Goal: Find specific page/section: Find specific page/section

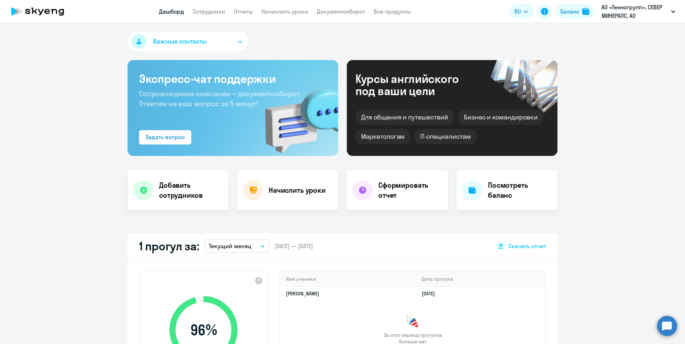
click at [208, 16] on app-header "Дашборд Сотрудники Отчеты Начислить уроки Документооборот Все продукты Дашборд …" at bounding box center [342, 11] width 685 height 23
click at [208, 11] on link "Сотрудники" at bounding box center [209, 11] width 33 height 7
select select "30"
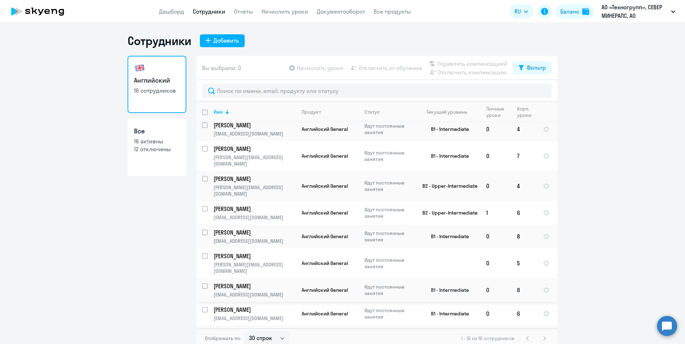
scroll to position [136, 0]
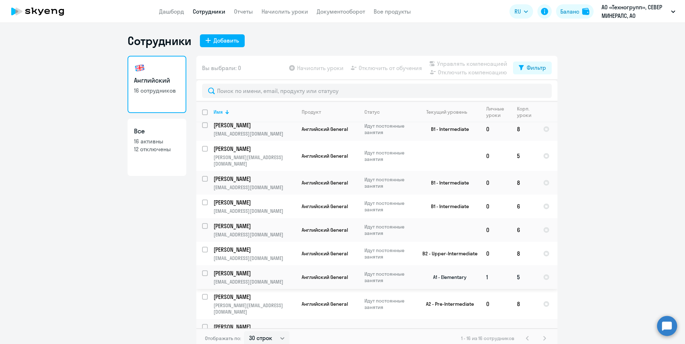
click at [483, 266] on td "1" at bounding box center [495, 278] width 31 height 24
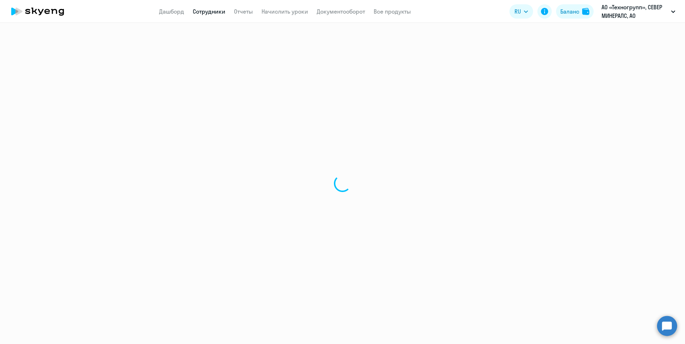
select select "english"
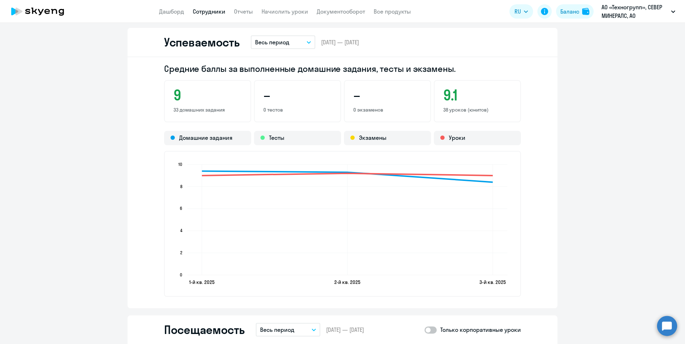
scroll to position [716, 0]
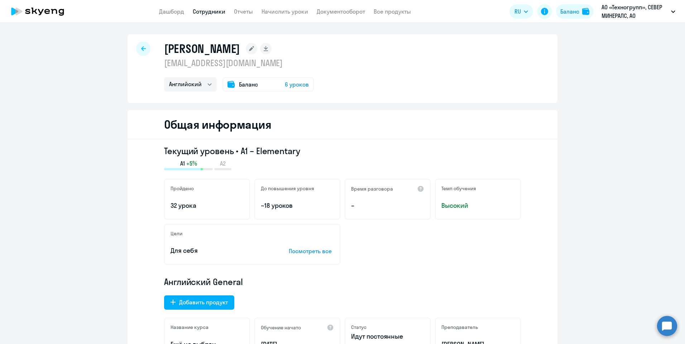
select select "30"
